Goal: Task Accomplishment & Management: Manage account settings

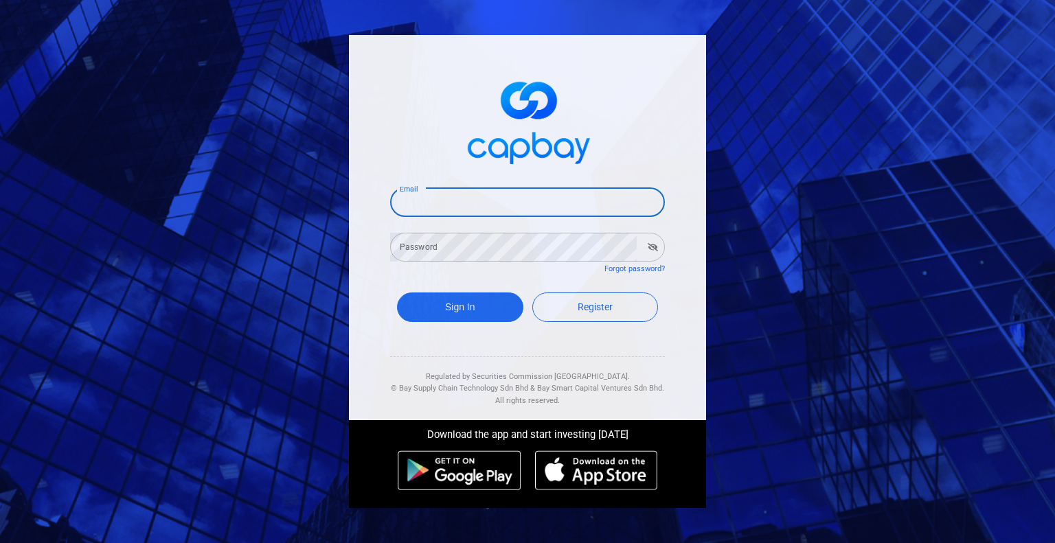
click at [440, 201] on input "Email" at bounding box center [527, 202] width 275 height 29
type input "stevenlegacy2018@gmail.com"
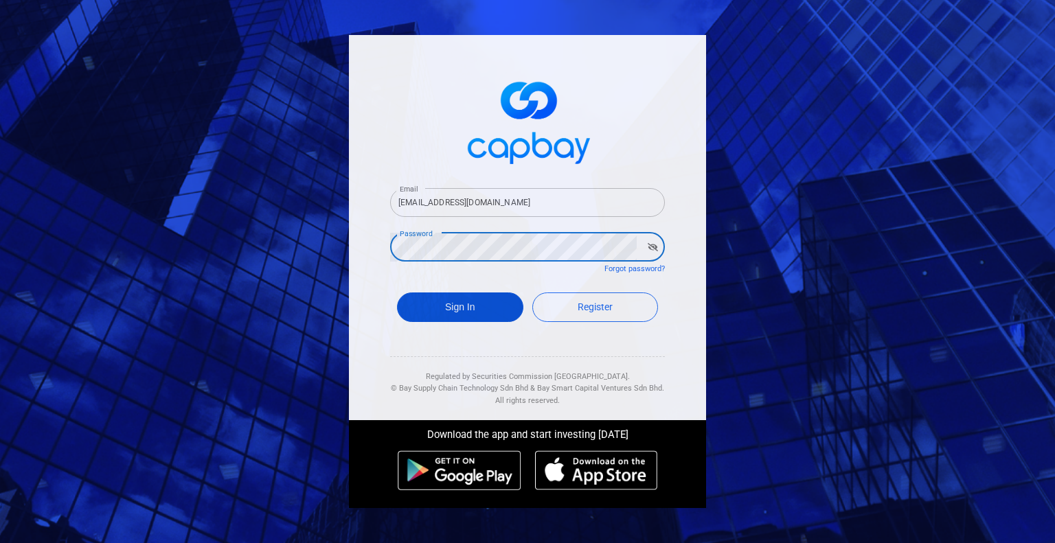
click at [475, 306] on button "Sign In" at bounding box center [460, 308] width 126 height 30
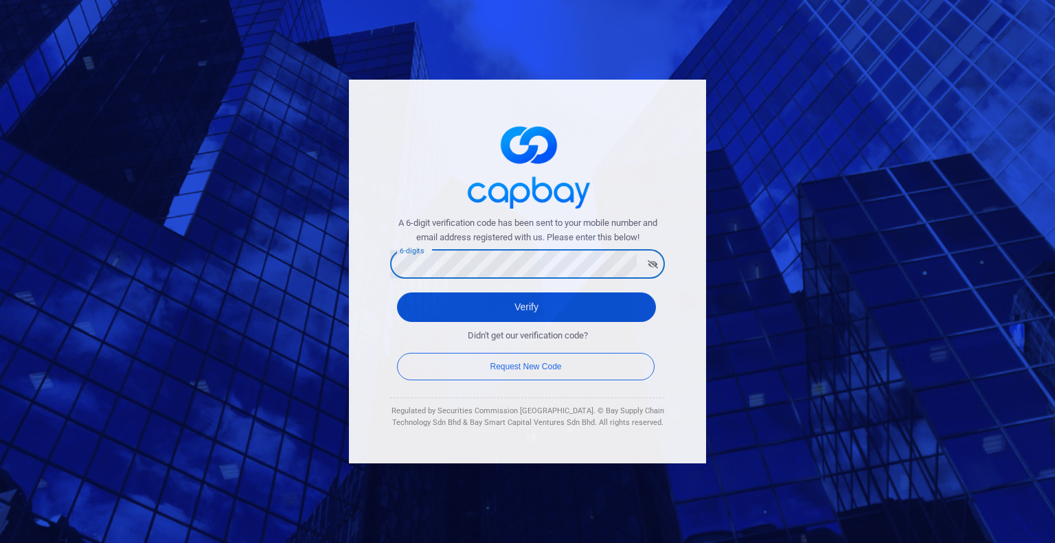
click at [453, 315] on button "Verify" at bounding box center [526, 308] width 259 height 30
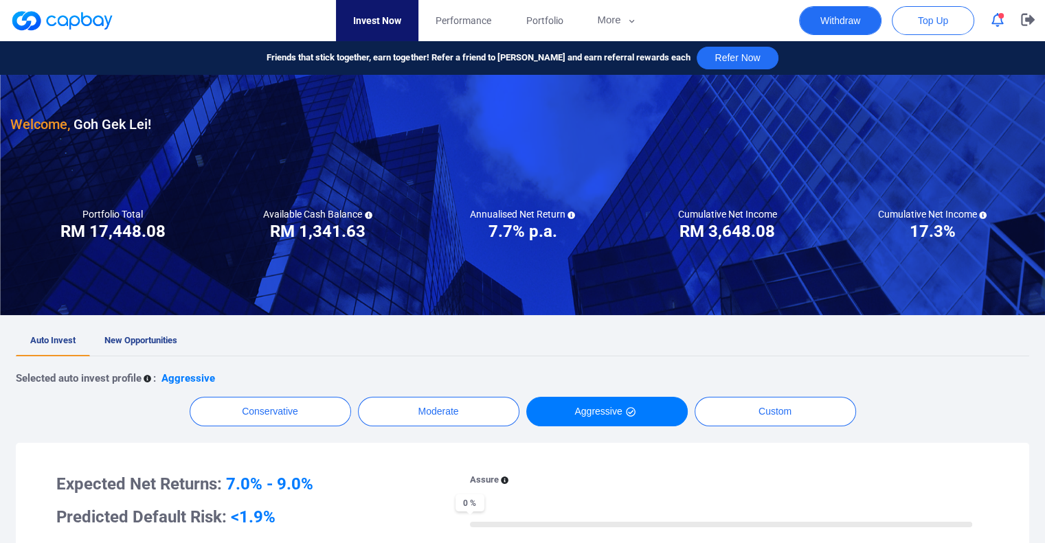
click at [846, 24] on button "Withdraw" at bounding box center [840, 20] width 82 height 29
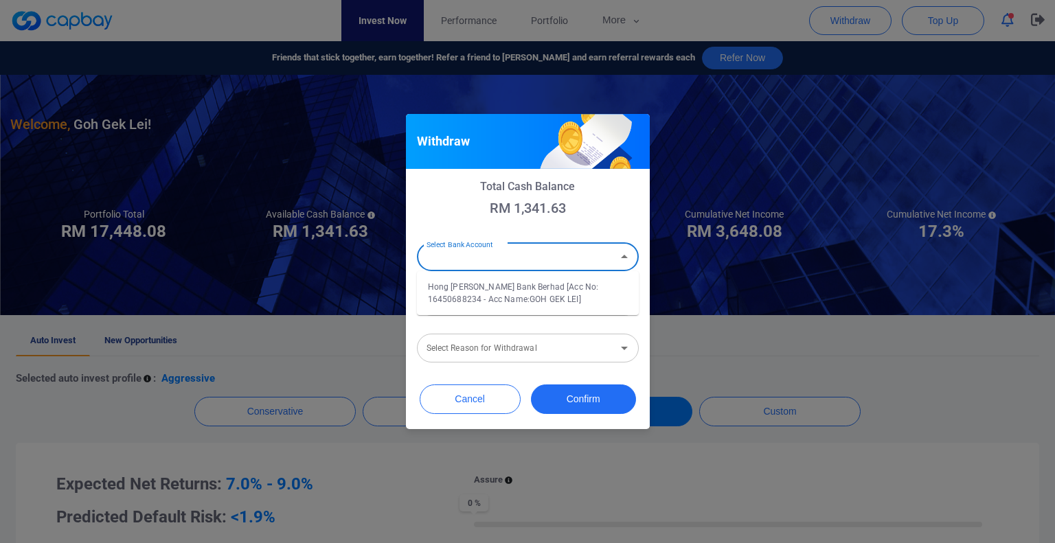
click at [536, 260] on input "Select Bank Account" at bounding box center [516, 257] width 191 height 25
click at [478, 300] on li "Hong Leong Bank Berhad [Acc No: 16450688234 - Acc Name:GOH GEK LEI]" at bounding box center [528, 293] width 222 height 33
type input "Hong Leong Bank Berhad [Acc No: 16450688234 - Acc Name:GOH GEK LEI]"
click at [475, 304] on input "Amount (RM)" at bounding box center [528, 301] width 222 height 29
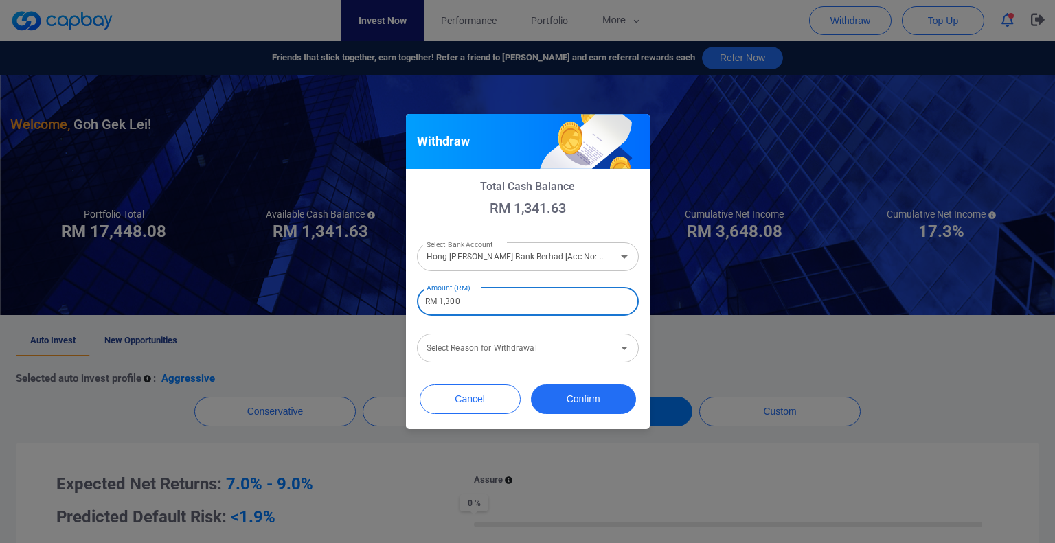
type input "RM 1,300"
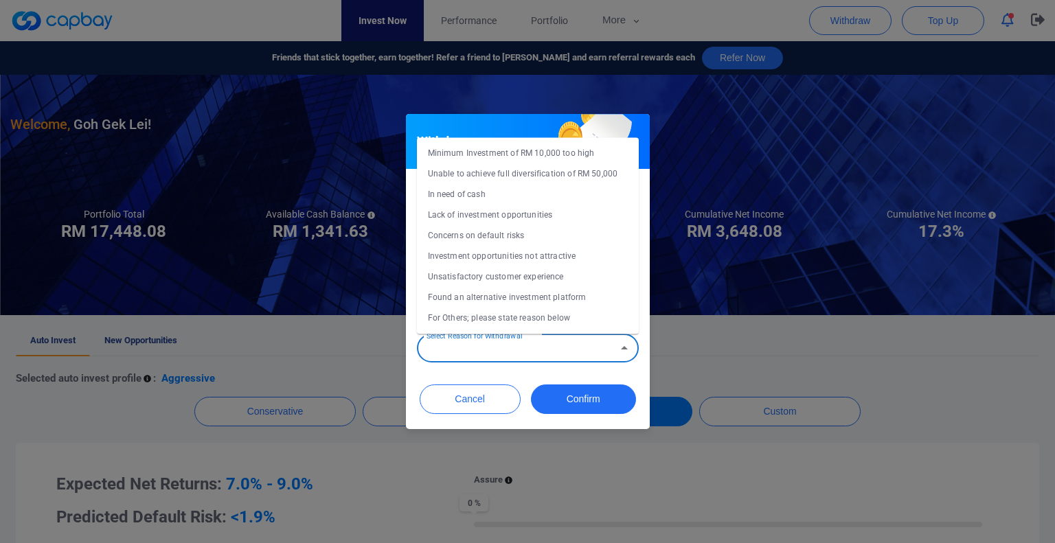
click at [477, 354] on input "Select Reason for Withdrawal" at bounding box center [516, 348] width 191 height 25
click at [484, 235] on li "Concerns on default risks" at bounding box center [528, 235] width 222 height 21
type input "Concerns on default risks"
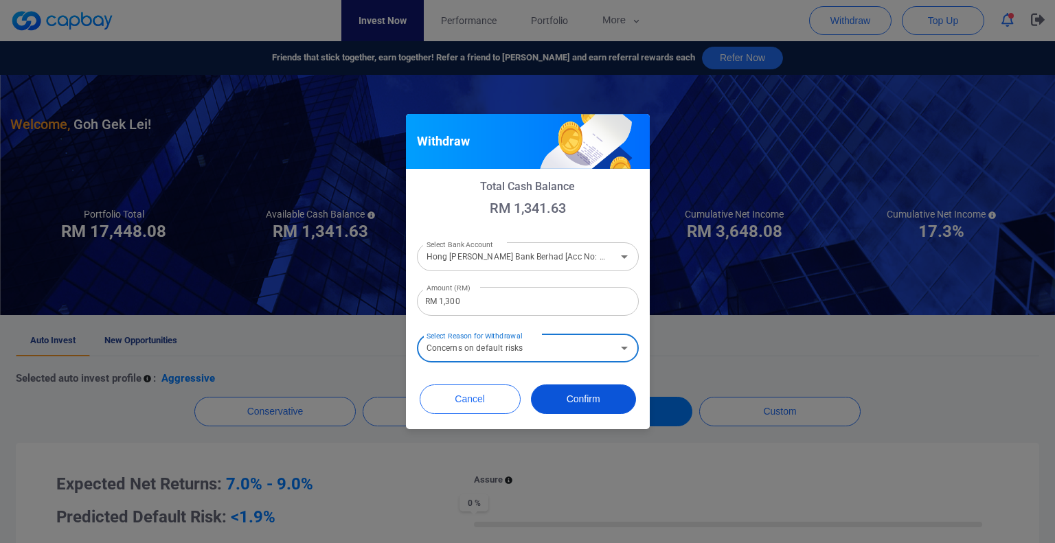
click at [572, 398] on button "Confirm" at bounding box center [583, 400] width 105 height 30
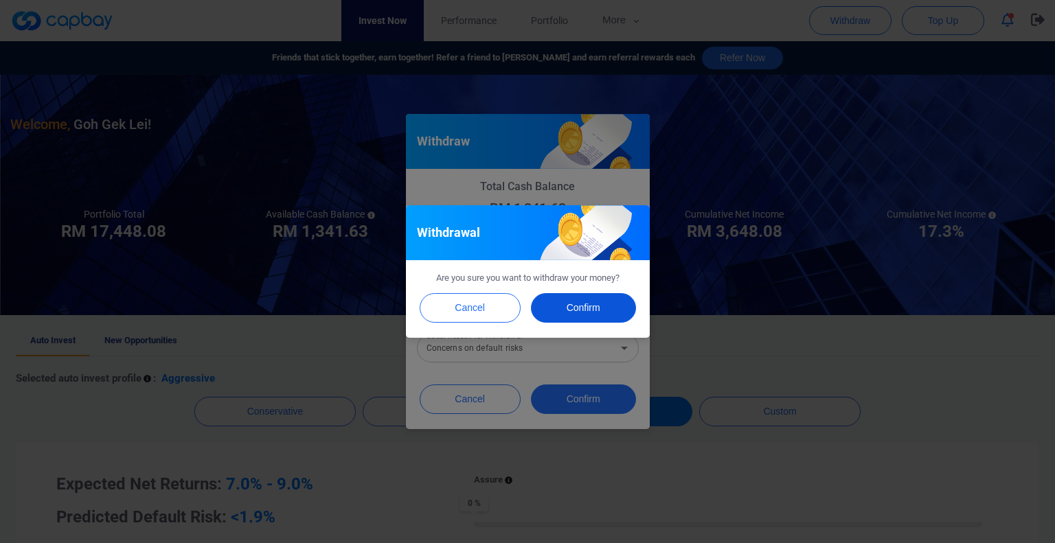
click at [574, 309] on button "Confirm" at bounding box center [583, 308] width 105 height 30
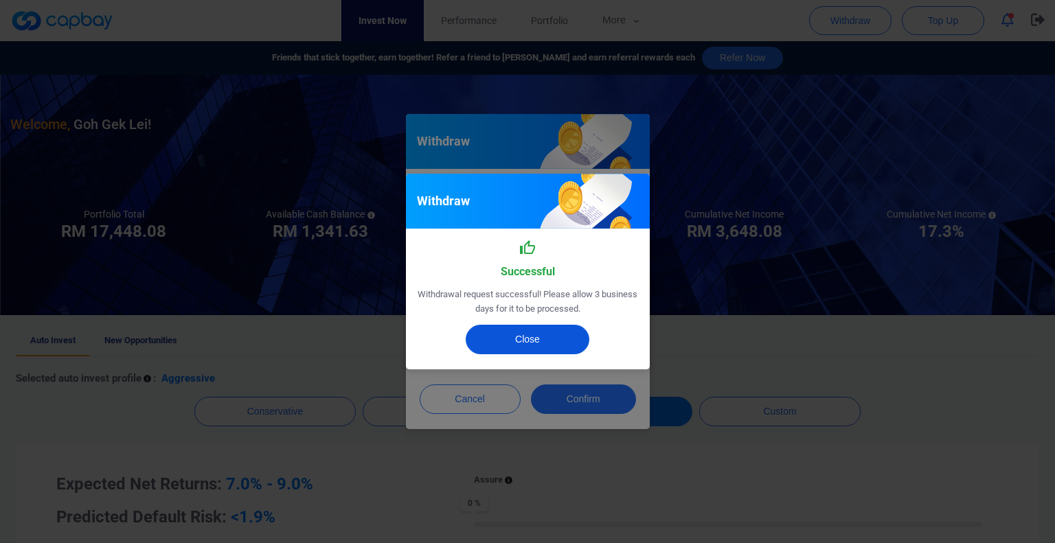
click at [534, 338] on button "Close" at bounding box center [528, 340] width 124 height 30
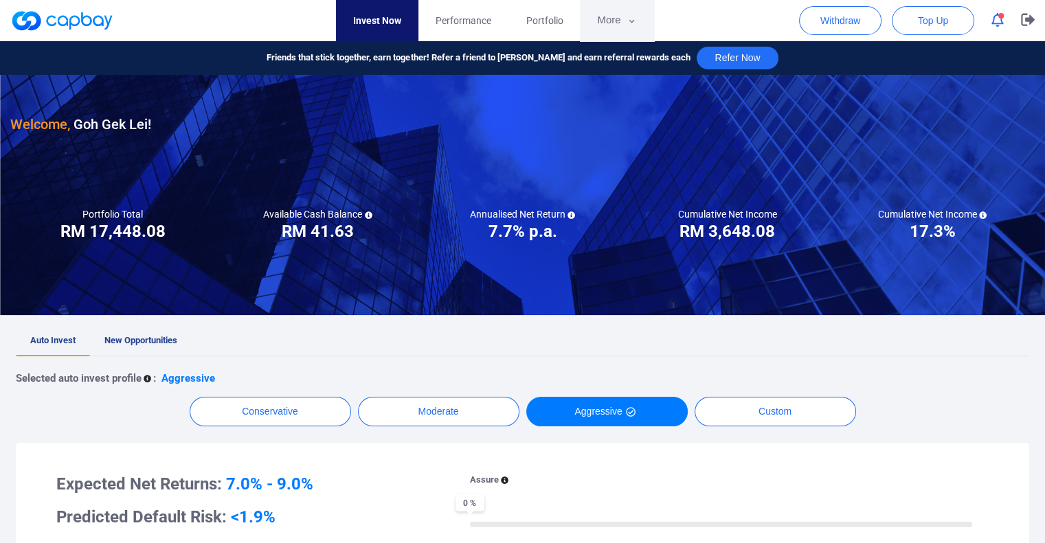
click at [621, 21] on button "More" at bounding box center [617, 20] width 74 height 41
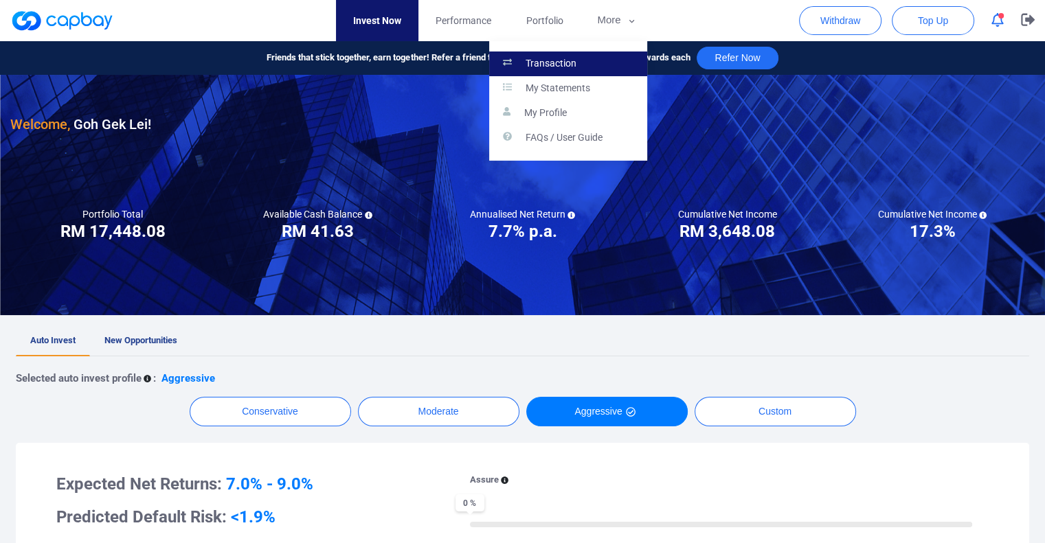
click at [557, 62] on p "Transaction" at bounding box center [551, 64] width 51 height 12
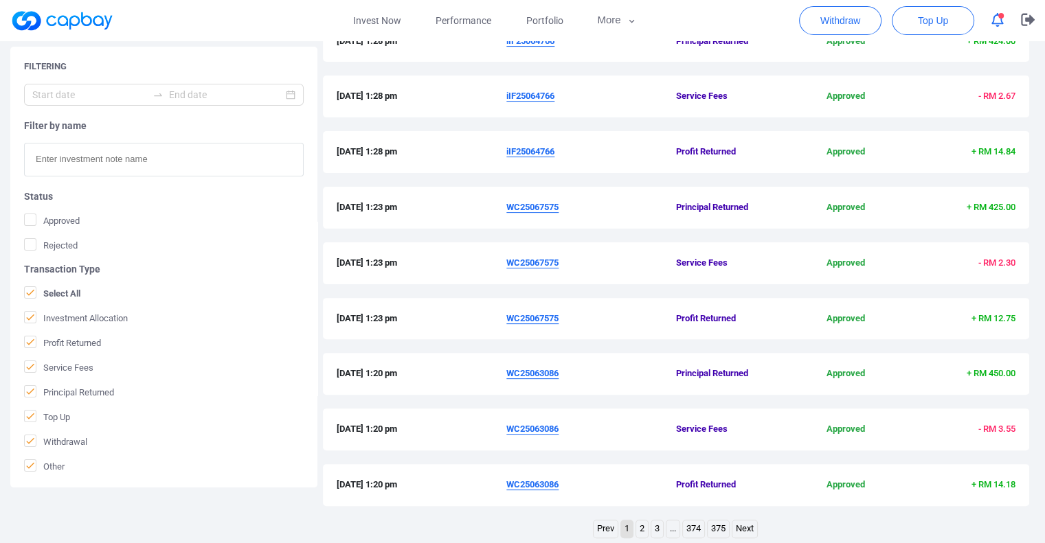
scroll to position [434, 0]
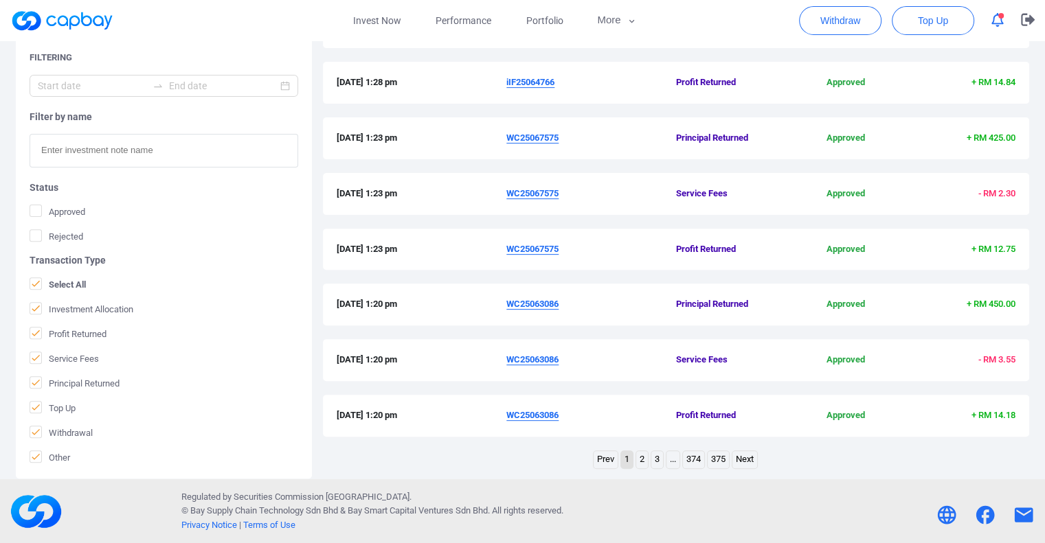
click at [643, 463] on link "2" at bounding box center [642, 459] width 12 height 17
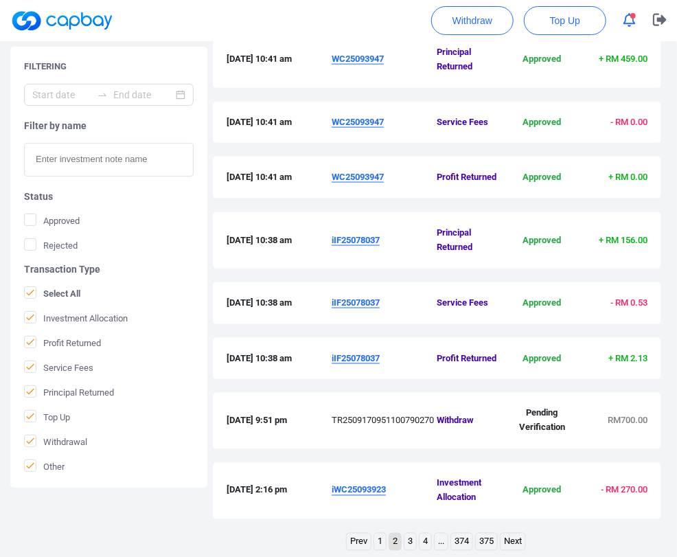
scroll to position [497, 0]
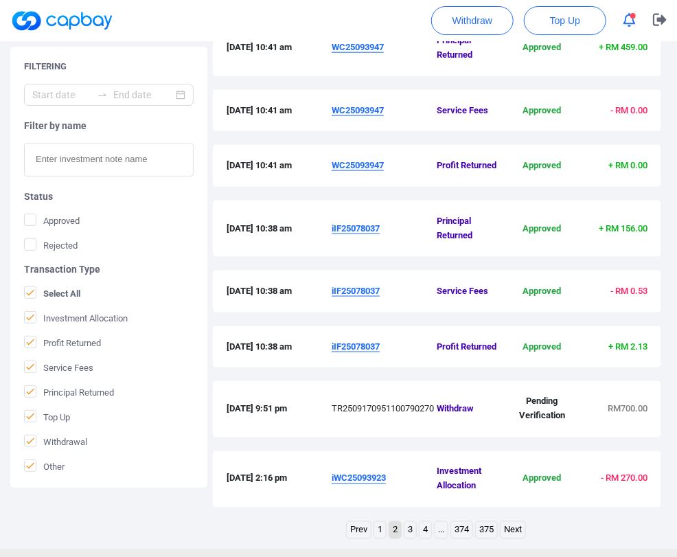
click at [375, 522] on link "1" at bounding box center [380, 530] width 12 height 17
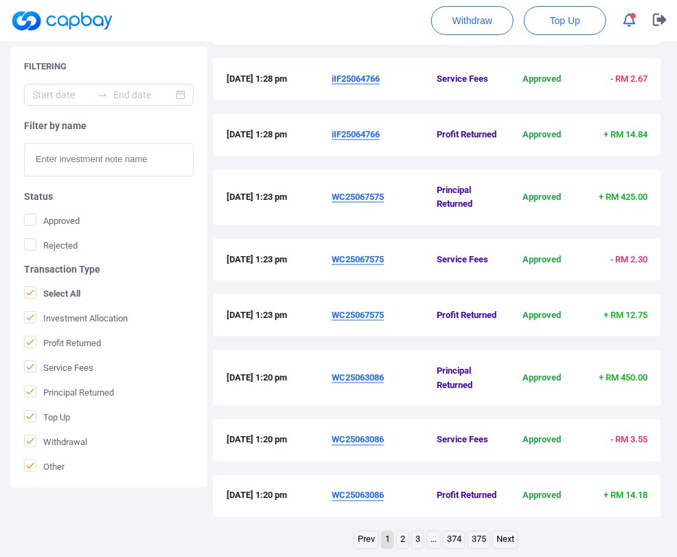
scroll to position [469, 0]
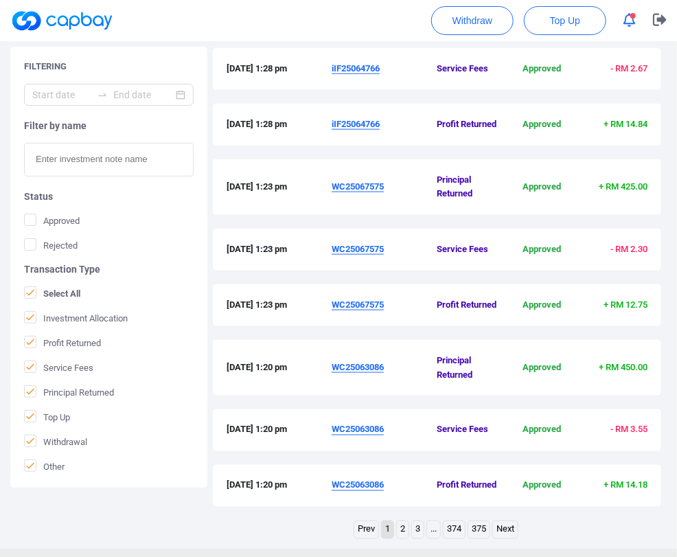
click at [400, 521] on link "2" at bounding box center [403, 529] width 12 height 17
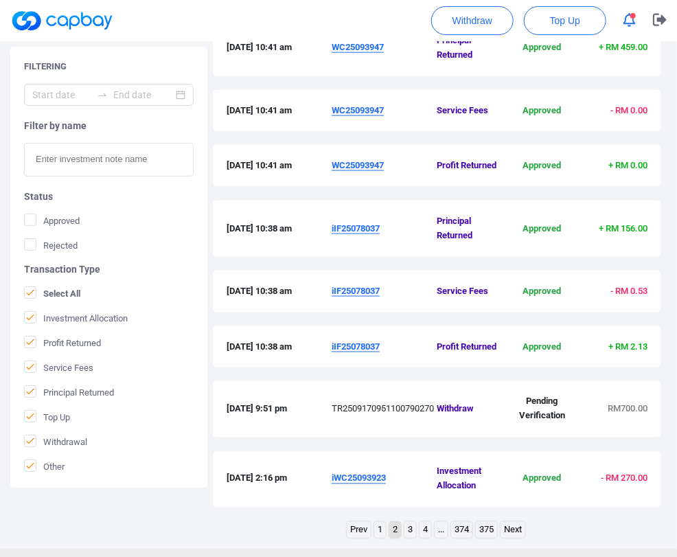
click at [379, 522] on link "1" at bounding box center [380, 530] width 12 height 17
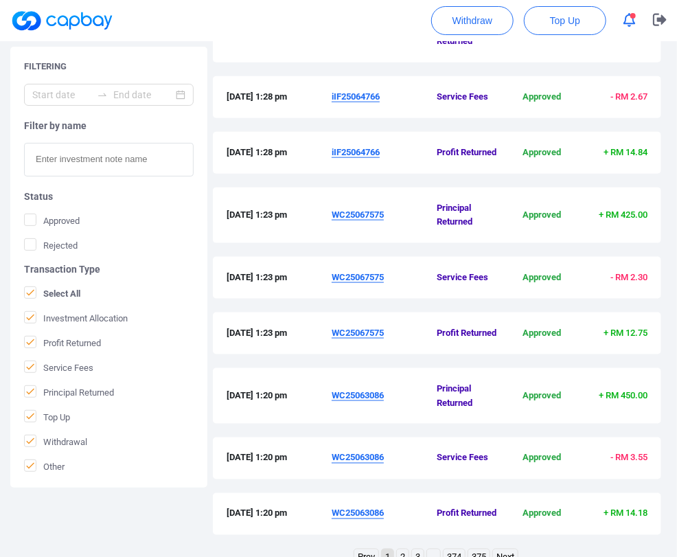
scroll to position [469, 0]
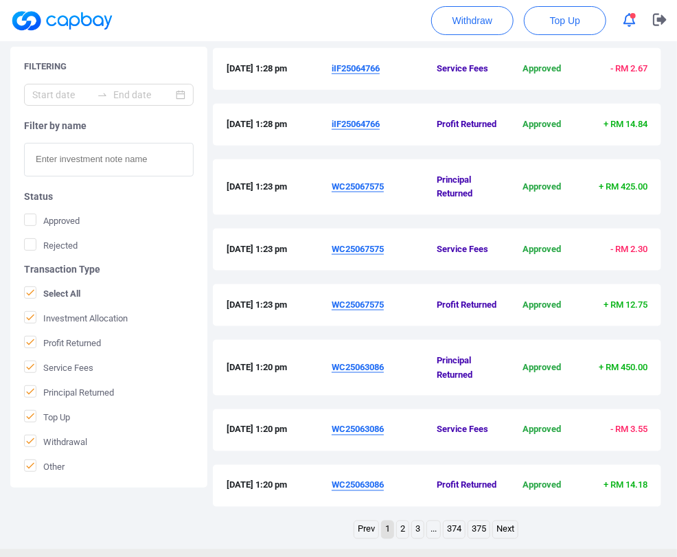
click at [363, 362] on u "WC25063086" at bounding box center [358, 367] width 52 height 10
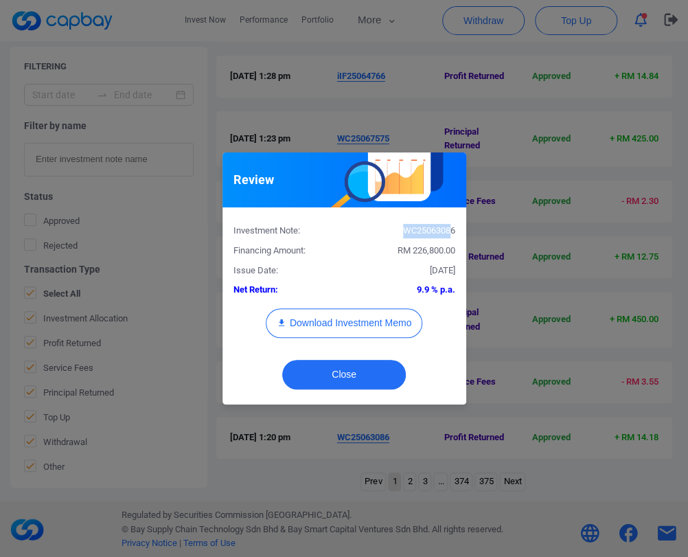
drag, startPoint x: 452, startPoint y: 232, endPoint x: 365, endPoint y: 232, distance: 87.3
click at [365, 232] on div "WC25063086" at bounding box center [405, 231] width 122 height 14
click at [453, 233] on div "WC25063086" at bounding box center [405, 231] width 122 height 14
drag, startPoint x: 455, startPoint y: 231, endPoint x: 401, endPoint y: 231, distance: 53.6
click at [401, 231] on div "WC25063086" at bounding box center [405, 231] width 122 height 14
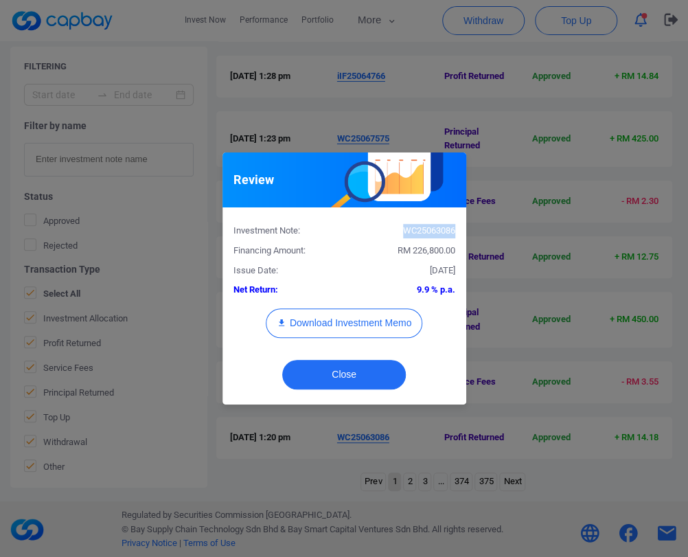
copy div "WC25063086"
click at [355, 370] on button "Close" at bounding box center [344, 375] width 124 height 30
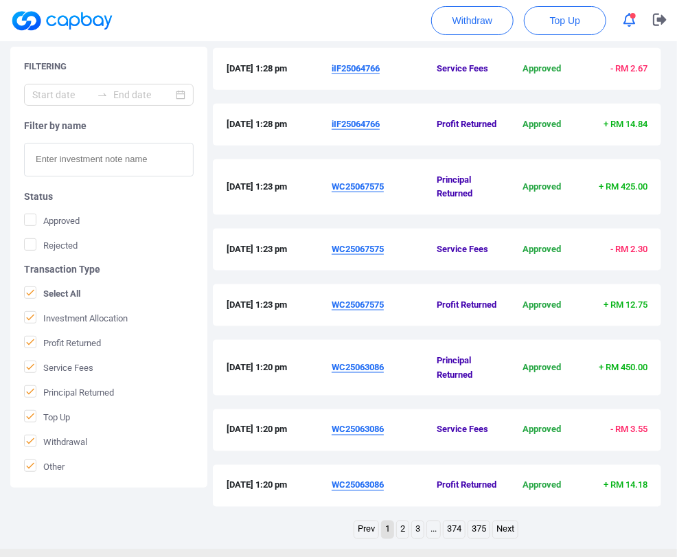
click at [355, 181] on u "WC25067575" at bounding box center [358, 186] width 52 height 10
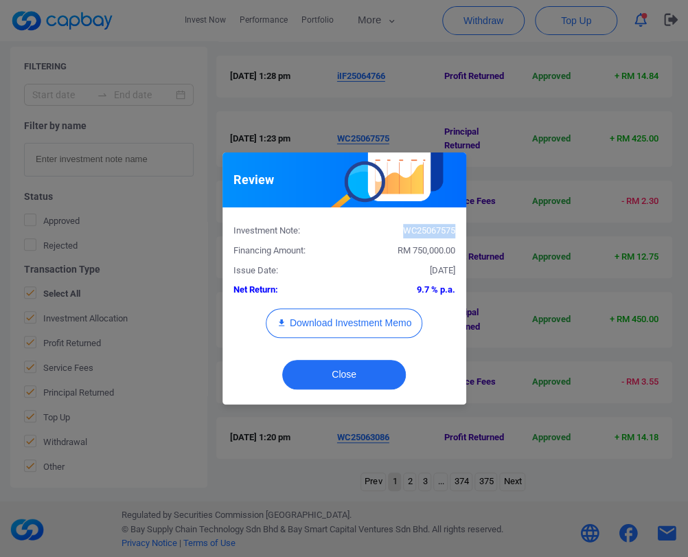
drag, startPoint x: 453, startPoint y: 232, endPoint x: 402, endPoint y: 228, distance: 51.7
click at [402, 228] on div "WC25067575" at bounding box center [405, 231] width 122 height 14
copy div "WC25067575"
click at [367, 369] on button "Close" at bounding box center [344, 375] width 124 height 30
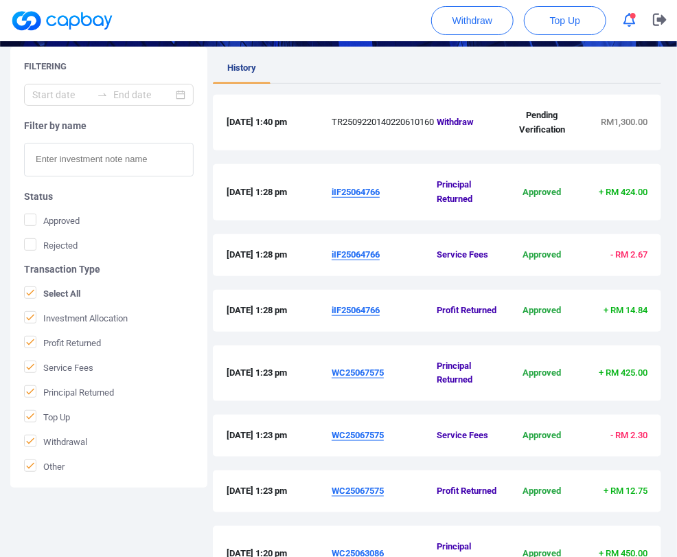
scroll to position [263, 0]
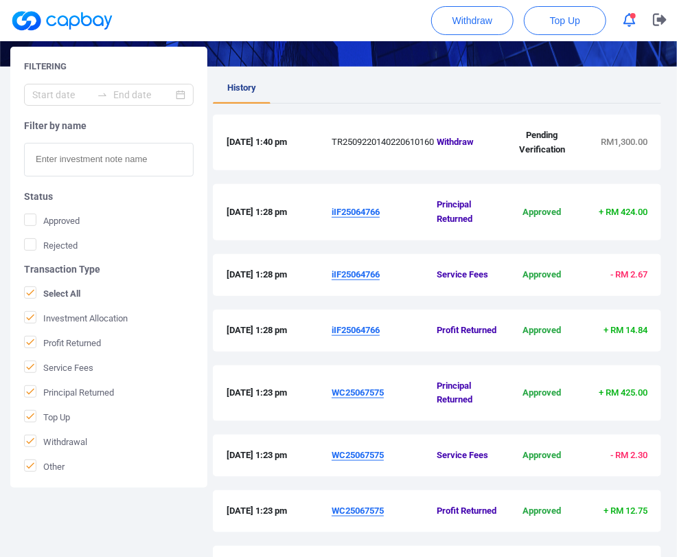
click at [352, 207] on u "iIF25064766" at bounding box center [356, 212] width 48 height 10
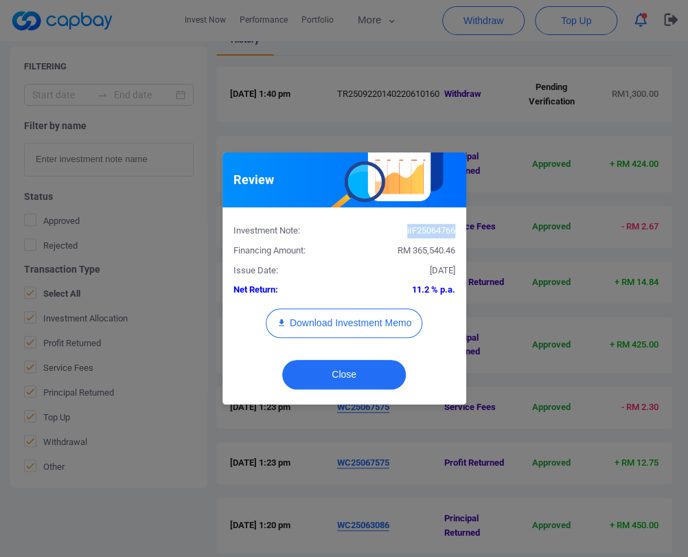
drag, startPoint x: 453, startPoint y: 232, endPoint x: 402, endPoint y: 230, distance: 51.5
click at [402, 230] on div "iIF25064766" at bounding box center [405, 231] width 122 height 14
copy div "iIF25064766"
click at [328, 377] on button "Close" at bounding box center [344, 375] width 124 height 30
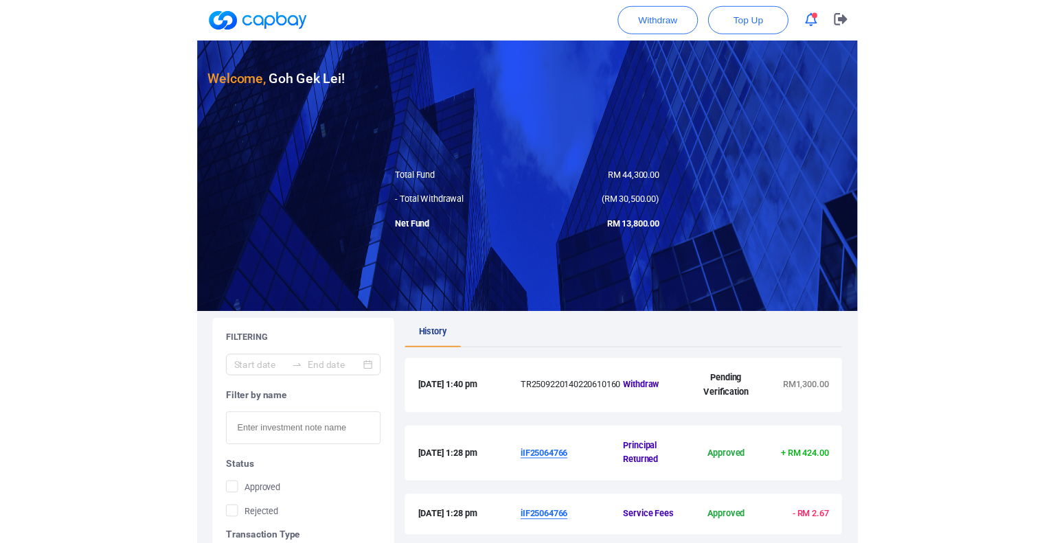
scroll to position [0, 0]
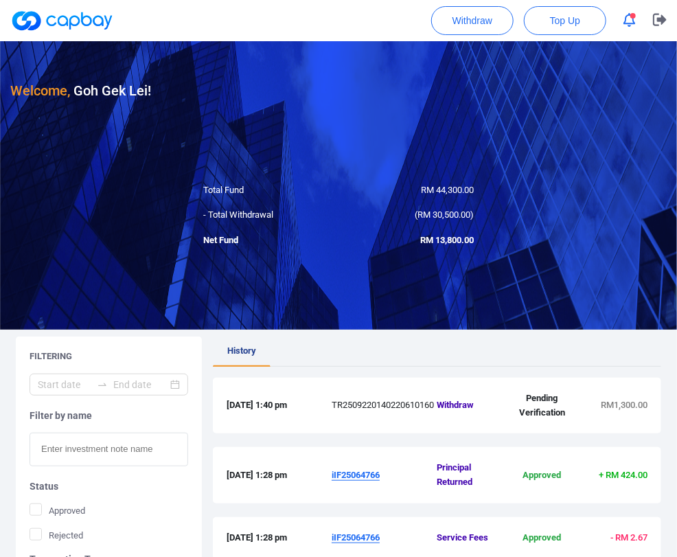
click at [0, 0] on link "Invest Now" at bounding box center [0, 0] width 0 height 0
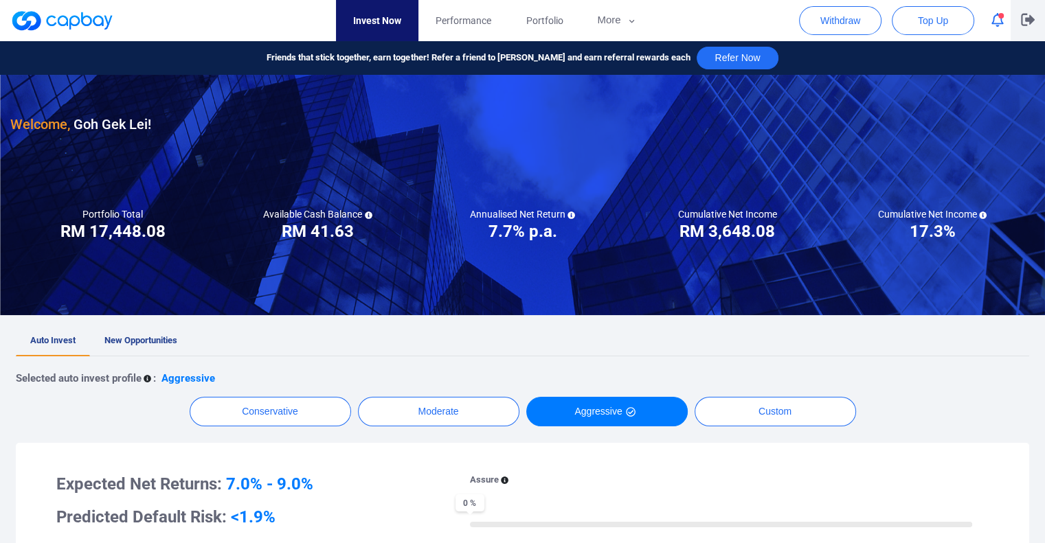
click at [1022, 16] on icon "button" at bounding box center [1028, 19] width 14 height 13
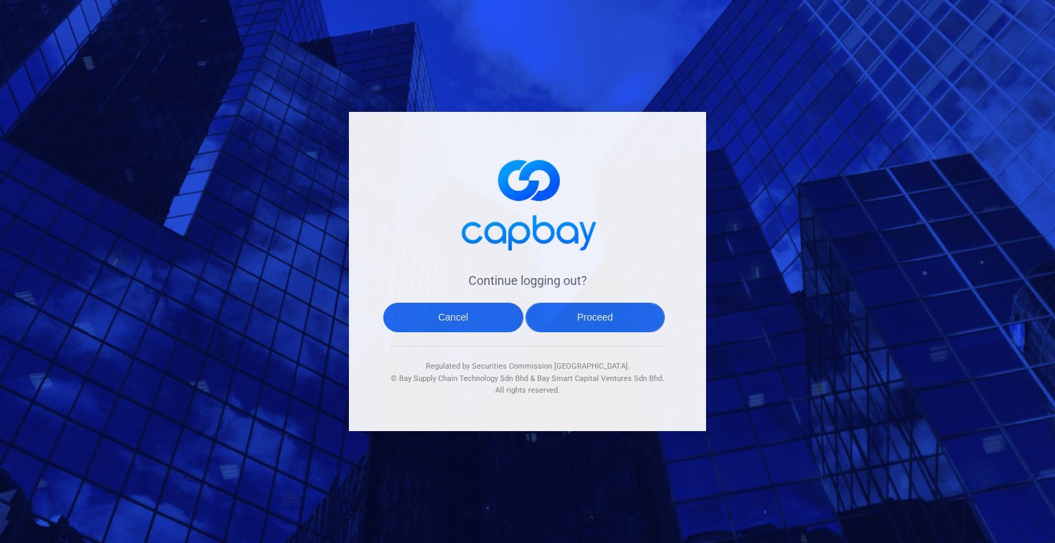
click at [606, 314] on button "Proceed" at bounding box center [596, 318] width 140 height 30
